Goal: Transaction & Acquisition: Book appointment/travel/reservation

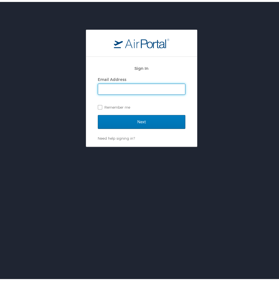
click at [133, 83] on input "Email Address" at bounding box center [141, 87] width 87 height 11
type input "collins@latech.edu"
click at [98, 105] on label "Remember me" at bounding box center [141, 105] width 87 height 8
click at [98, 105] on input "Remember me" at bounding box center [100, 105] width 4 height 4
checkbox input "true"
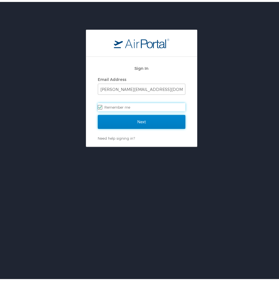
click at [134, 122] on input "Next" at bounding box center [141, 120] width 87 height 14
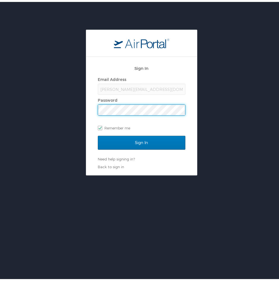
click at [98, 134] on input "Sign In" at bounding box center [141, 141] width 87 height 14
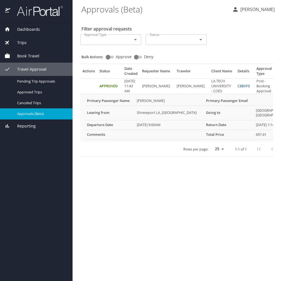
click at [36, 55] on span "Book Travel" at bounding box center [24, 56] width 29 height 6
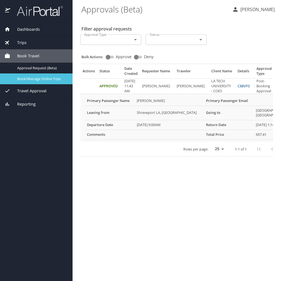
click at [40, 79] on span "Book/Manage Online Trips" at bounding box center [41, 78] width 49 height 5
